Goal: Information Seeking & Learning: Learn about a topic

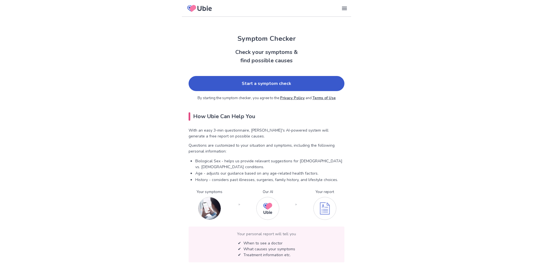
click at [287, 81] on link "Start a symptom check" at bounding box center [267, 83] width 156 height 15
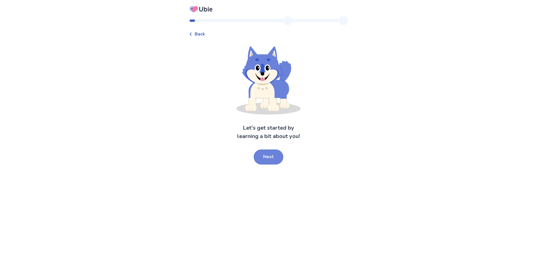
click at [267, 165] on button "Next" at bounding box center [269, 157] width 30 height 15
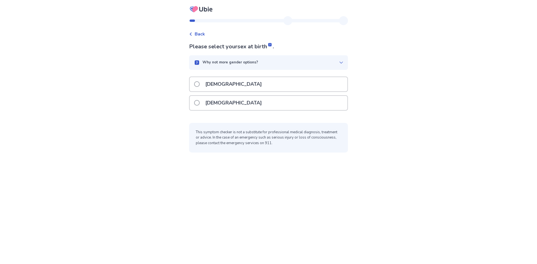
click at [194, 106] on span at bounding box center [197, 103] width 6 height 6
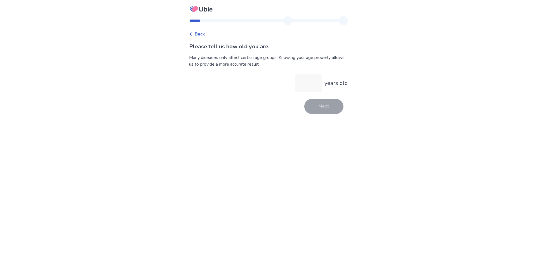
click at [314, 92] on input "years old" at bounding box center [308, 83] width 27 height 18
type input "**"
click at [341, 114] on button "Next" at bounding box center [323, 106] width 39 height 15
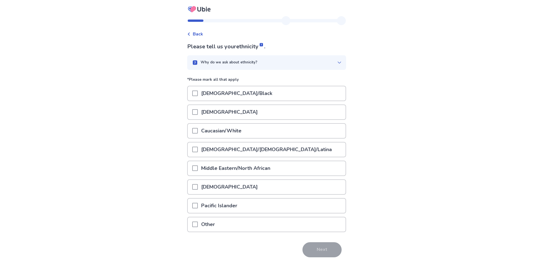
click at [192, 134] on span at bounding box center [195, 131] width 6 height 6
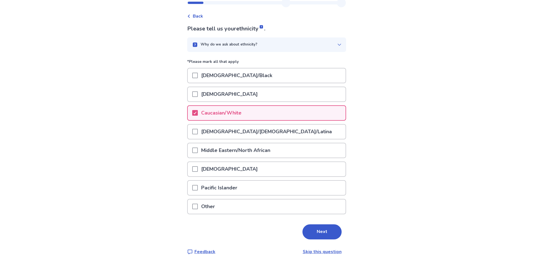
scroll to position [67, 0]
click at [333, 229] on button "Next" at bounding box center [321, 232] width 39 height 15
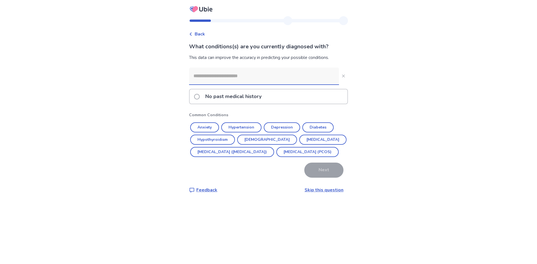
click at [199, 133] on button "Anxiety" at bounding box center [204, 128] width 29 height 10
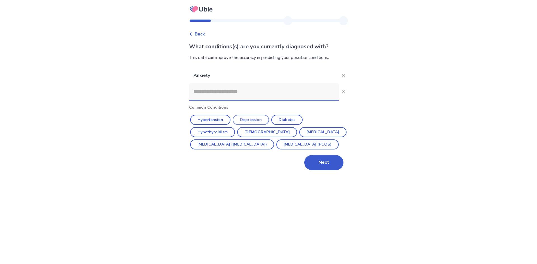
click at [260, 125] on button "Depression" at bounding box center [251, 120] width 36 height 10
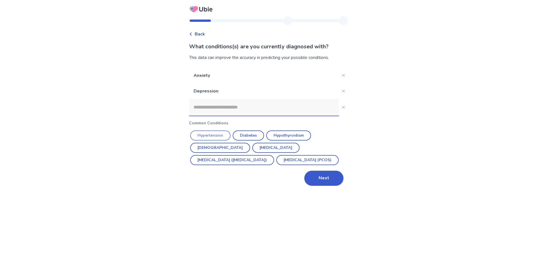
click at [211, 141] on button "Hypertension" at bounding box center [210, 136] width 40 height 10
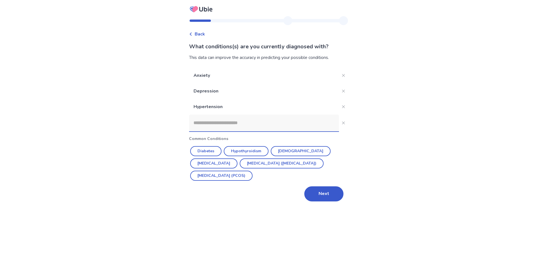
click at [227, 131] on input at bounding box center [264, 123] width 150 height 17
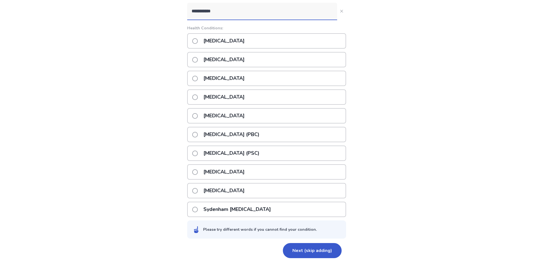
scroll to position [45, 0]
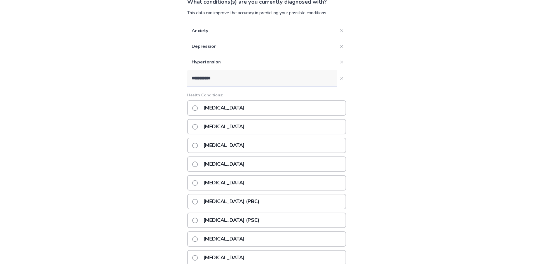
drag, startPoint x: 204, startPoint y: 103, endPoint x: 173, endPoint y: 98, distance: 31.3
click at [187, 87] on input "**********" at bounding box center [262, 78] width 150 height 17
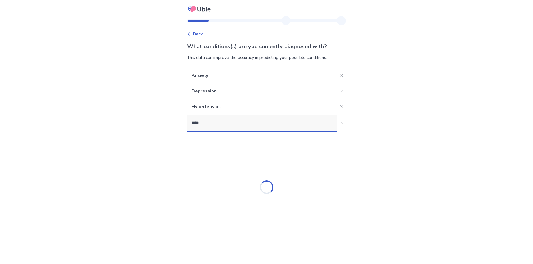
scroll to position [0, 0]
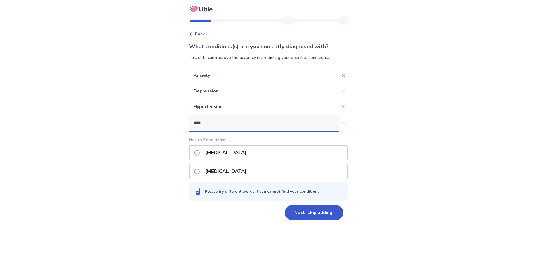
type input "****"
click at [194, 156] on span at bounding box center [197, 153] width 6 height 6
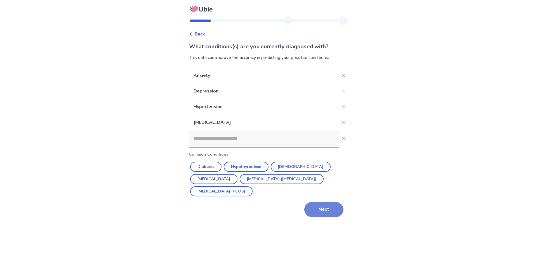
click at [343, 217] on button "Next" at bounding box center [323, 209] width 39 height 15
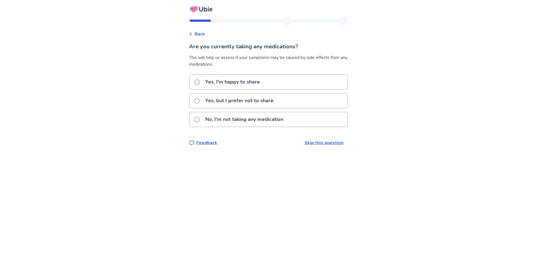
click at [194, 85] on span at bounding box center [197, 82] width 6 height 6
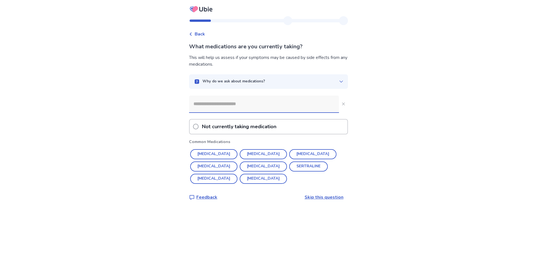
click at [211, 112] on input at bounding box center [264, 104] width 150 height 17
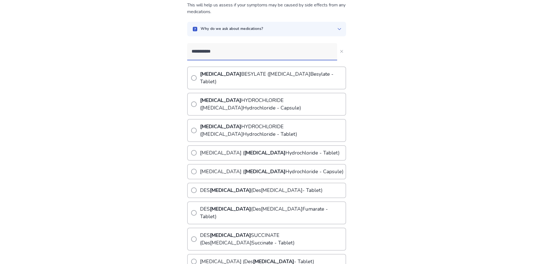
scroll to position [56, 0]
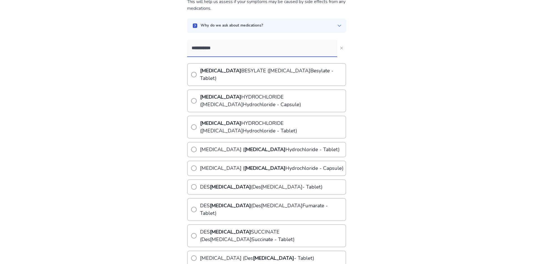
type input "**********"
click at [191, 130] on span at bounding box center [194, 127] width 6 height 6
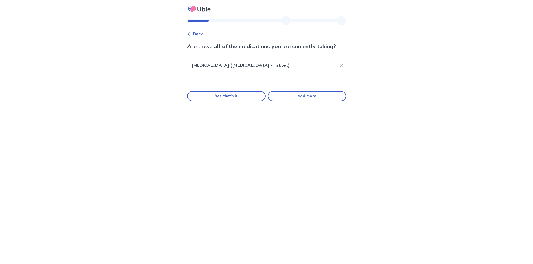
scroll to position [0, 0]
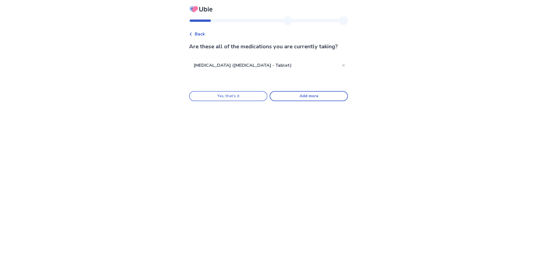
click at [208, 101] on button "Yes, that's it" at bounding box center [228, 96] width 78 height 10
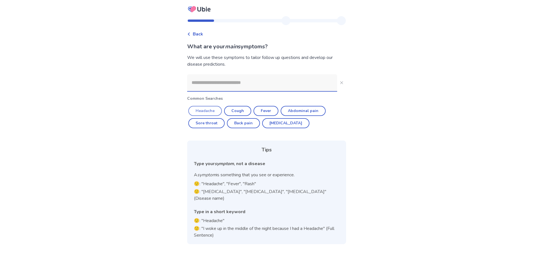
click at [199, 116] on button "Headache" at bounding box center [205, 111] width 34 height 10
type input "********"
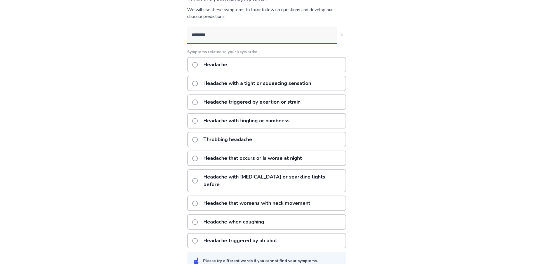
scroll to position [30, 0]
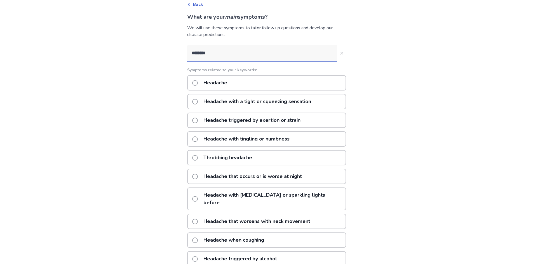
click at [192, 105] on span at bounding box center [195, 102] width 6 height 6
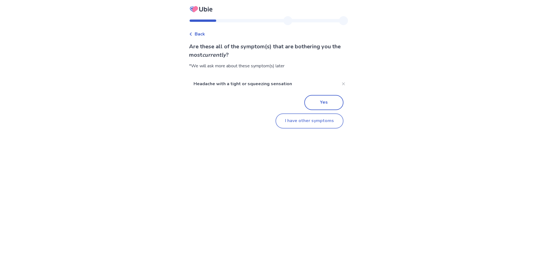
click at [293, 129] on button "I have other symptoms" at bounding box center [310, 121] width 68 height 15
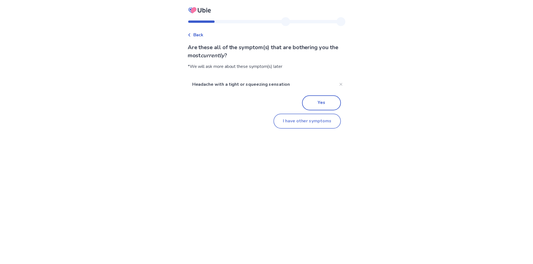
scroll to position [30, 0]
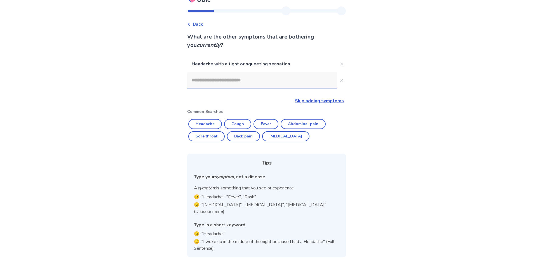
click at [242, 76] on input at bounding box center [262, 80] width 150 height 17
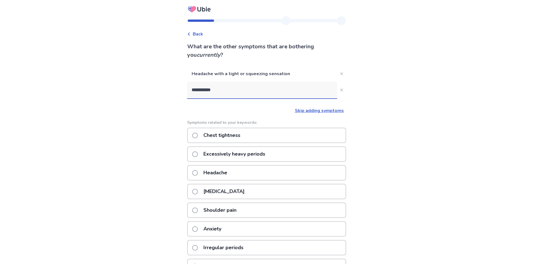
type input "**********"
click at [192, 138] on span at bounding box center [195, 136] width 6 height 6
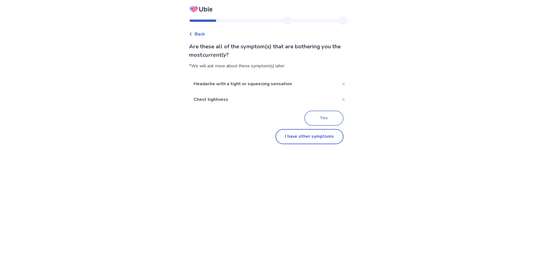
click at [330, 126] on button "Yes" at bounding box center [323, 118] width 39 height 15
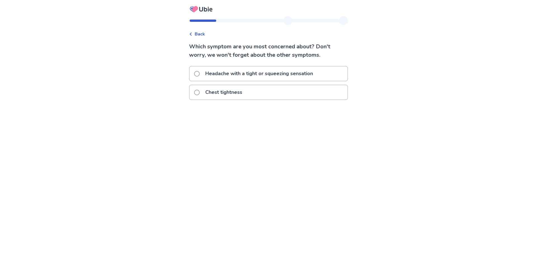
click at [194, 95] on span at bounding box center [197, 93] width 6 height 6
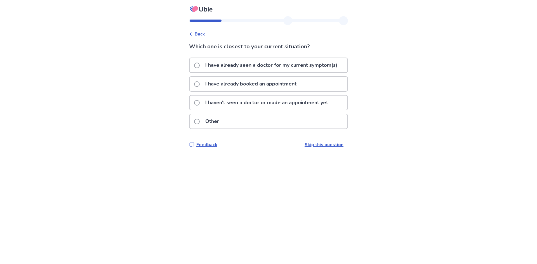
click at [194, 87] on span at bounding box center [197, 84] width 6 height 6
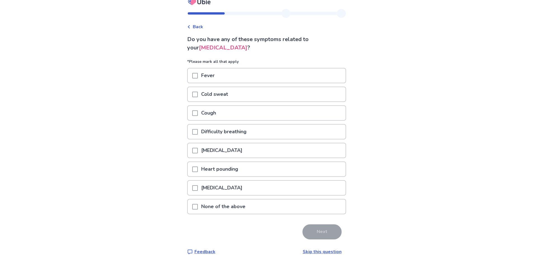
scroll to position [54, 0]
click at [192, 204] on span at bounding box center [195, 207] width 6 height 6
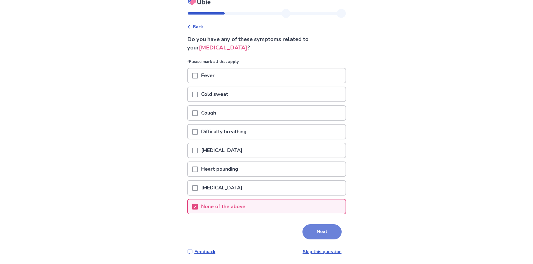
click at [331, 231] on button "Next" at bounding box center [321, 232] width 39 height 15
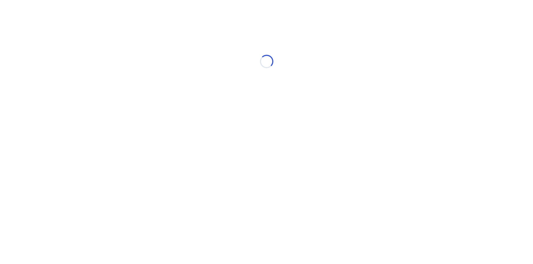
scroll to position [0, 0]
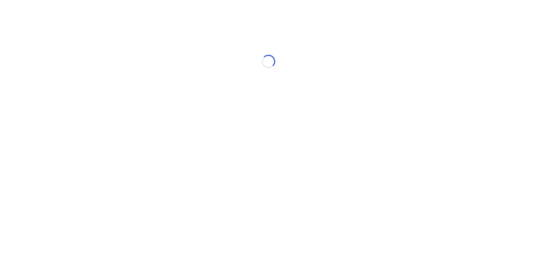
select select "*"
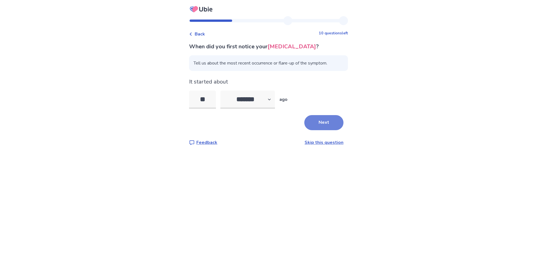
type input "**"
click at [340, 130] on button "Next" at bounding box center [323, 122] width 39 height 15
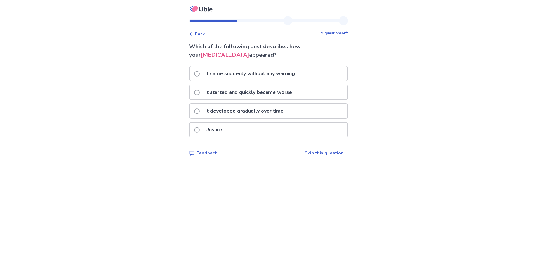
click at [194, 114] on span at bounding box center [197, 112] width 6 height 6
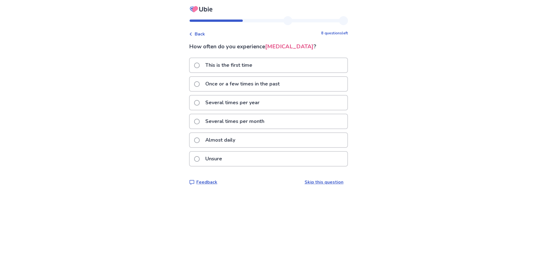
click at [194, 143] on span at bounding box center [197, 141] width 6 height 6
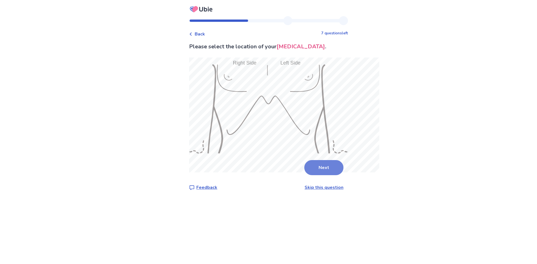
click at [341, 175] on button "Next" at bounding box center [323, 167] width 39 height 15
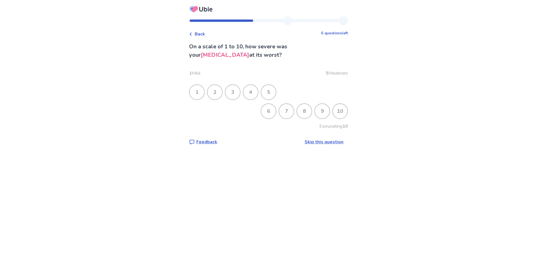
click at [208, 100] on div "2" at bounding box center [215, 92] width 15 height 15
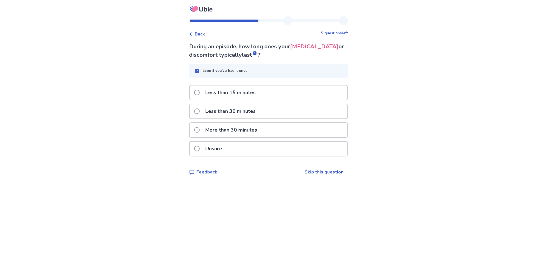
click at [194, 114] on span at bounding box center [197, 112] width 6 height 6
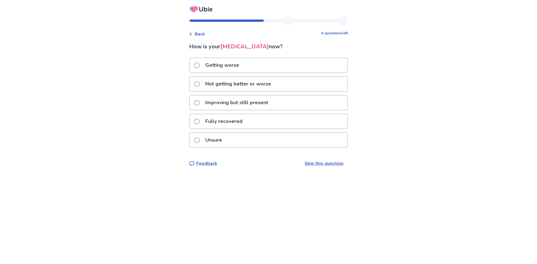
click at [194, 106] on span at bounding box center [197, 103] width 6 height 6
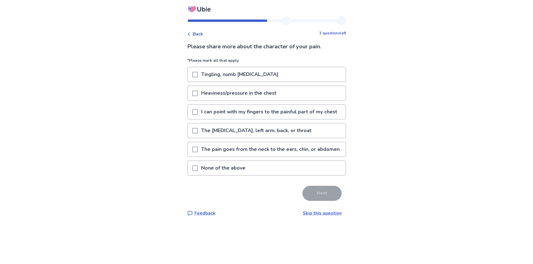
click at [192, 96] on span at bounding box center [195, 94] width 6 height 6
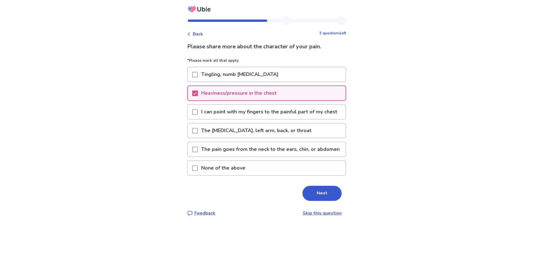
click at [192, 115] on span at bounding box center [195, 112] width 6 height 6
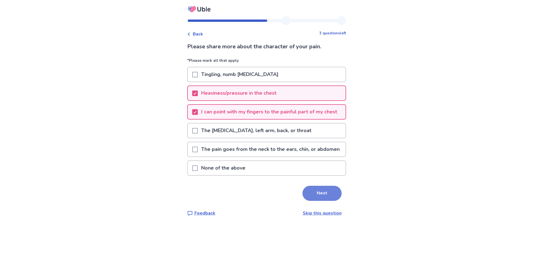
click at [330, 201] on button "Next" at bounding box center [321, 193] width 39 height 15
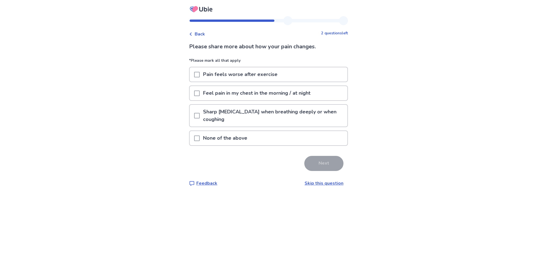
click at [194, 141] on span at bounding box center [197, 139] width 6 height 6
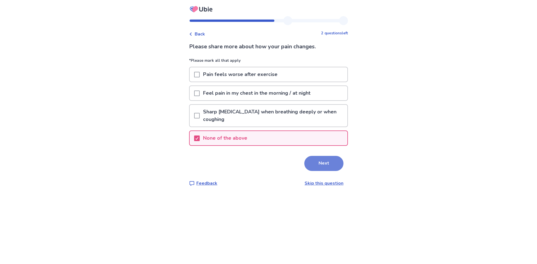
click at [337, 171] on button "Next" at bounding box center [323, 163] width 39 height 15
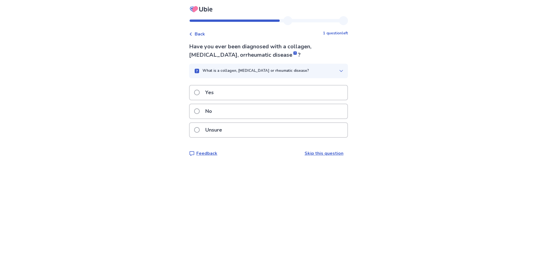
click at [194, 114] on span at bounding box center [197, 112] width 6 height 6
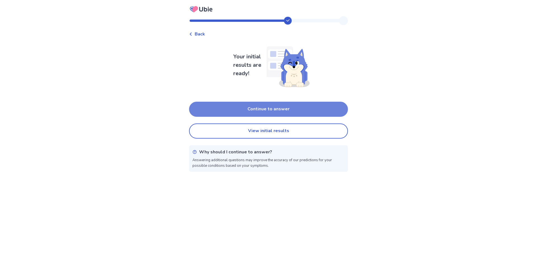
click at [282, 117] on button "Continue to answer" at bounding box center [268, 109] width 159 height 15
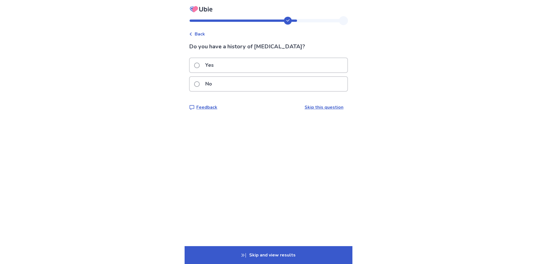
click at [194, 87] on span at bounding box center [197, 84] width 6 height 6
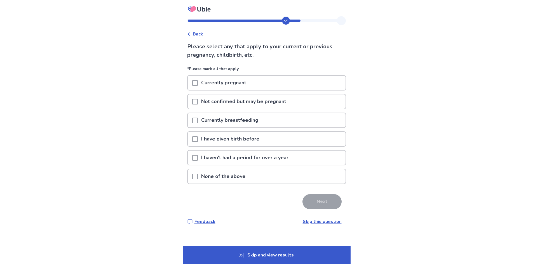
click at [192, 142] on span at bounding box center [195, 140] width 6 height 6
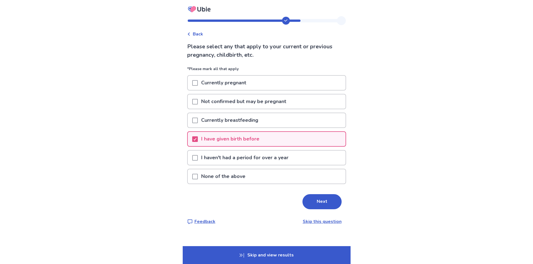
click at [192, 161] on span at bounding box center [195, 158] width 6 height 6
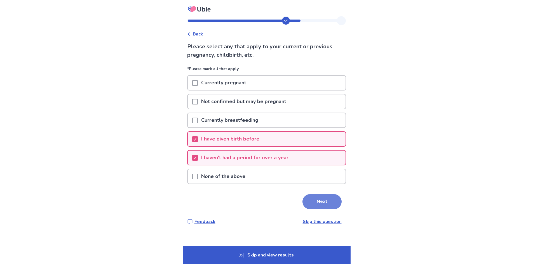
click at [337, 210] on button "Next" at bounding box center [321, 201] width 39 height 15
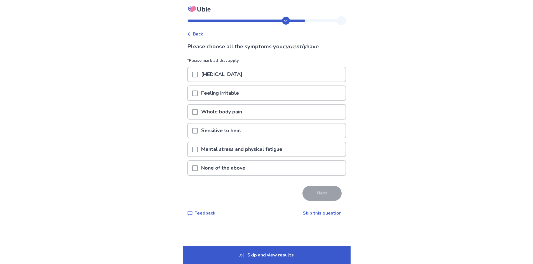
click at [192, 152] on span at bounding box center [195, 150] width 6 height 6
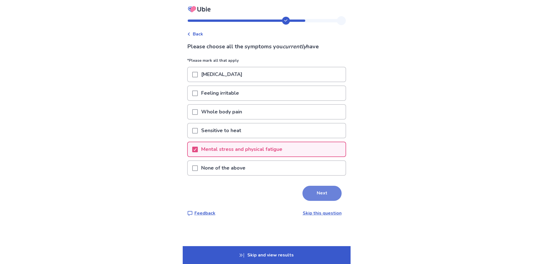
click at [332, 201] on button "Next" at bounding box center [321, 193] width 39 height 15
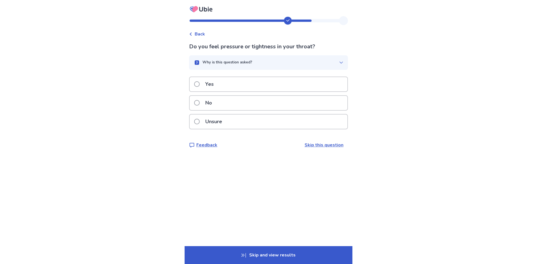
click at [194, 124] on span at bounding box center [197, 122] width 6 height 6
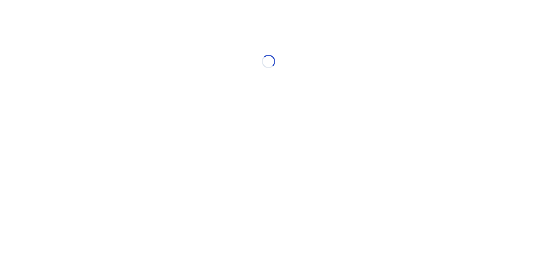
select select "*"
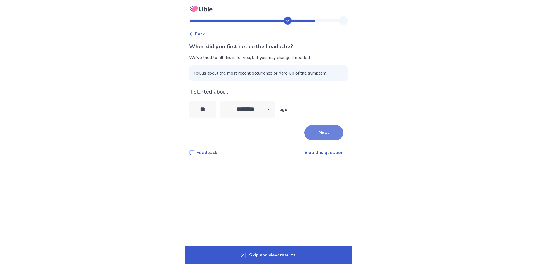
click at [337, 140] on button "Next" at bounding box center [323, 132] width 39 height 15
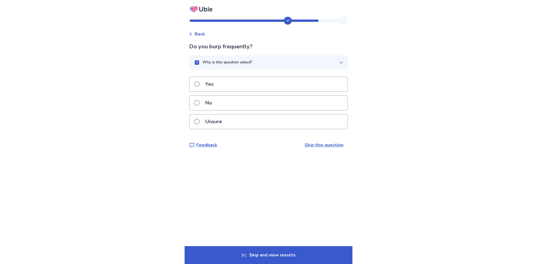
click at [194, 106] on span at bounding box center [197, 103] width 6 height 6
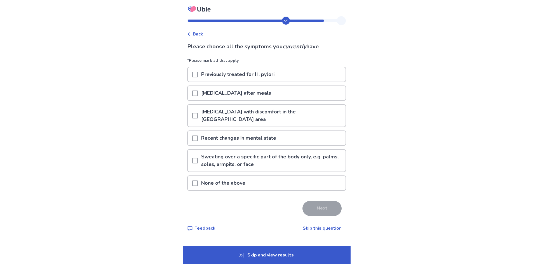
click at [192, 96] on span at bounding box center [195, 94] width 6 height 6
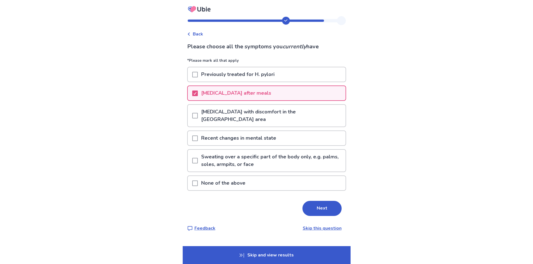
click at [192, 164] on span at bounding box center [195, 161] width 6 height 6
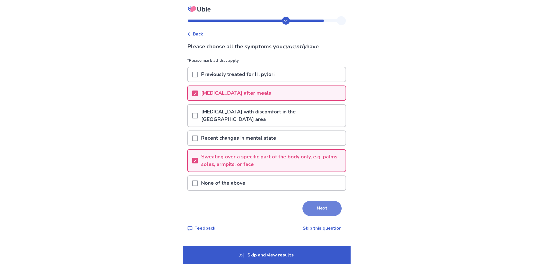
click at [339, 216] on button "Next" at bounding box center [321, 208] width 39 height 15
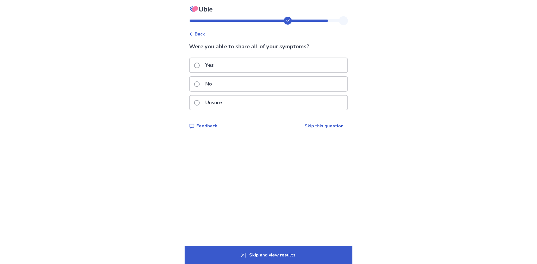
click at [194, 87] on span at bounding box center [197, 84] width 6 height 6
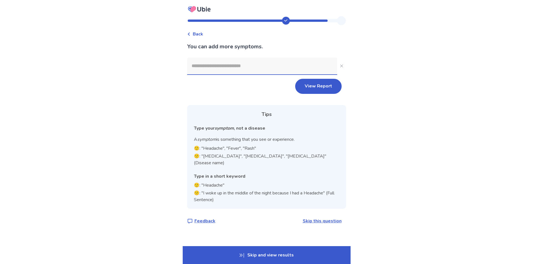
click at [220, 74] on input at bounding box center [262, 66] width 150 height 17
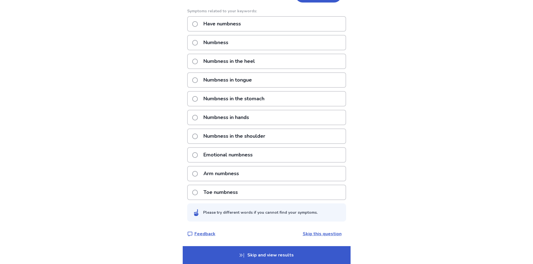
scroll to position [140, 0]
type input "********"
click at [192, 196] on span at bounding box center [195, 193] width 6 height 6
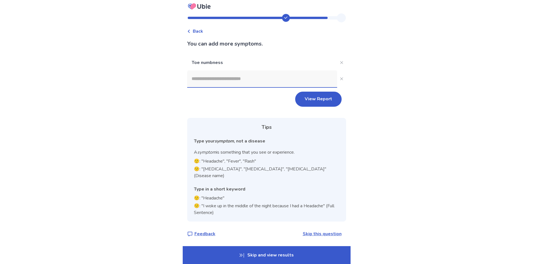
click at [236, 70] on input at bounding box center [262, 78] width 150 height 17
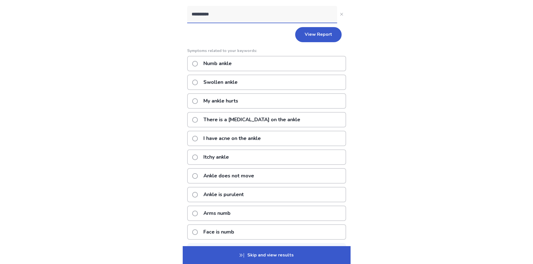
scroll to position [67, 0]
type input "**********"
click at [192, 67] on span at bounding box center [195, 64] width 6 height 6
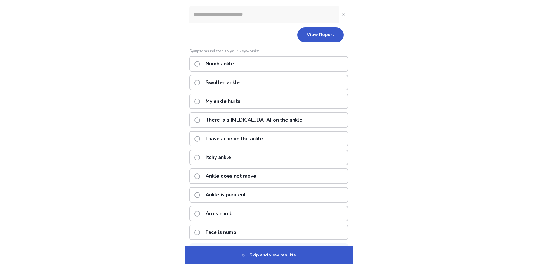
scroll to position [59, 0]
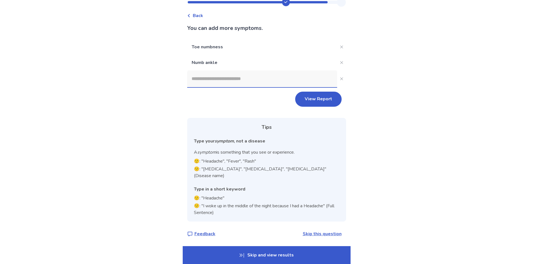
click at [226, 92] on div "View Report" at bounding box center [266, 99] width 159 height 15
click at [267, 253] on p "Skip and view results" at bounding box center [267, 255] width 168 height 18
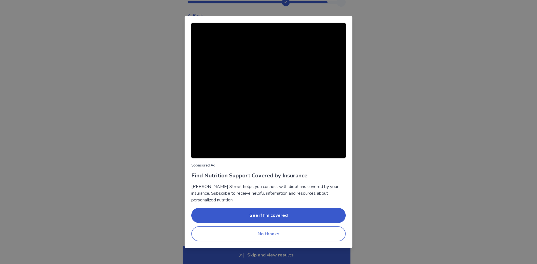
click at [281, 242] on button "No thanks" at bounding box center [268, 234] width 154 height 15
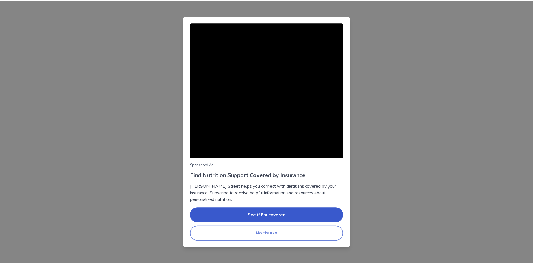
scroll to position [0, 0]
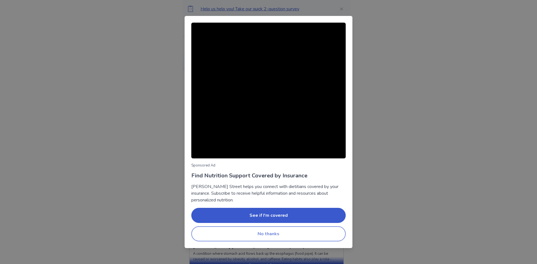
click at [273, 240] on button "No thanks" at bounding box center [268, 234] width 154 height 15
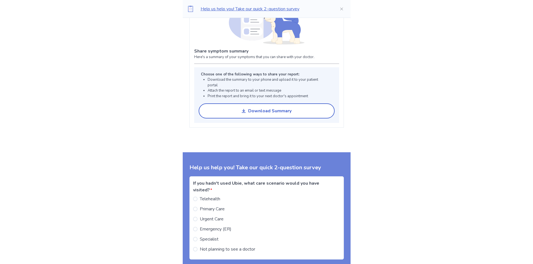
scroll to position [280, 0]
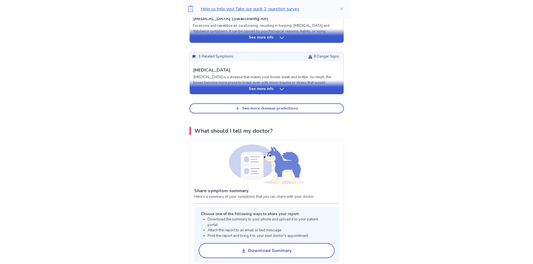
click at [285, 92] on icon at bounding box center [282, 89] width 6 height 6
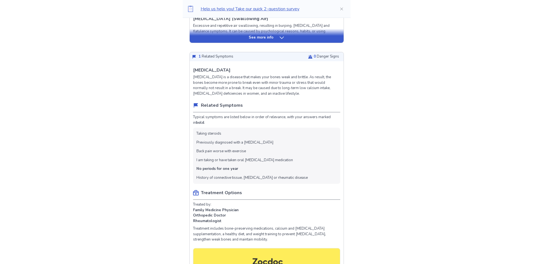
scroll to position [168, 0]
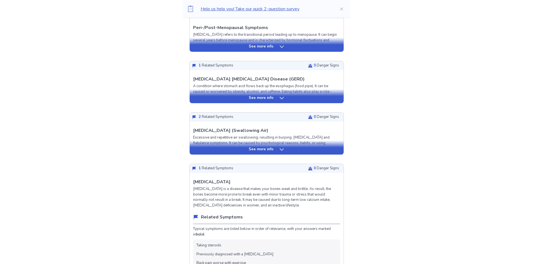
click at [257, 152] on p "See more info" at bounding box center [261, 150] width 25 height 6
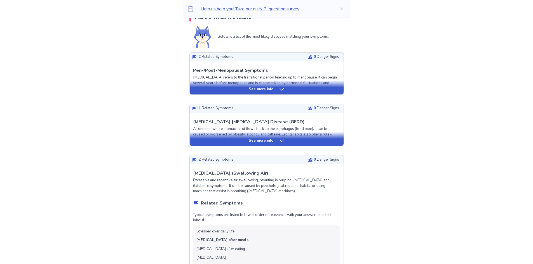
scroll to position [84, 0]
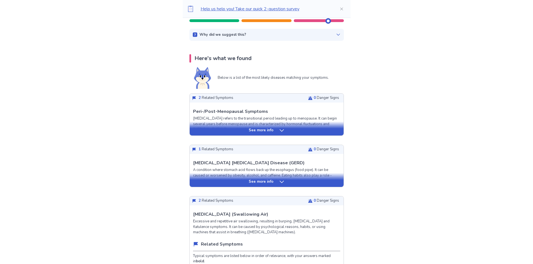
click at [266, 185] on p "See more info" at bounding box center [261, 182] width 25 height 6
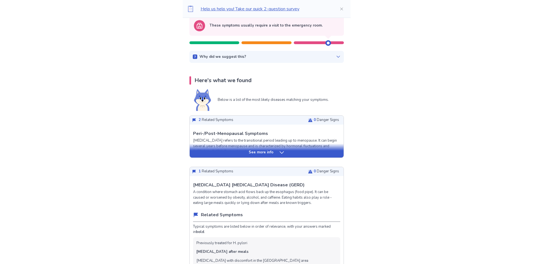
scroll to position [28, 0]
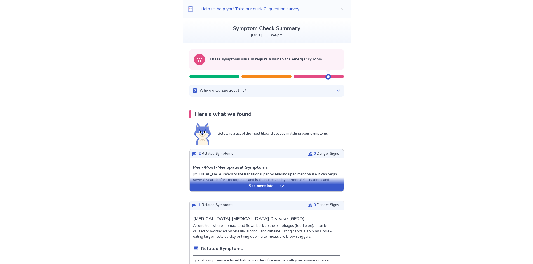
click at [259, 189] on p "See more info" at bounding box center [261, 187] width 25 height 6
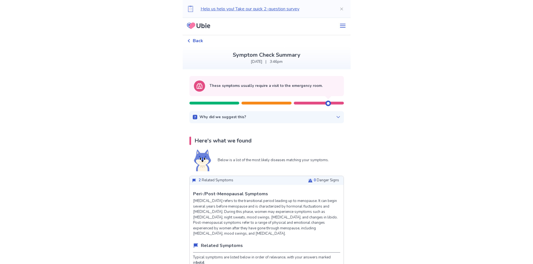
scroll to position [0, 0]
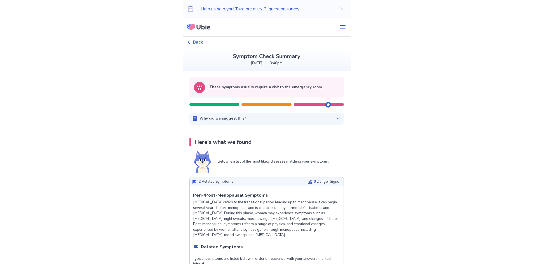
click at [214, 122] on p "Why did we suggest this?" at bounding box center [222, 119] width 47 height 6
